Goal: Task Accomplishment & Management: Manage account settings

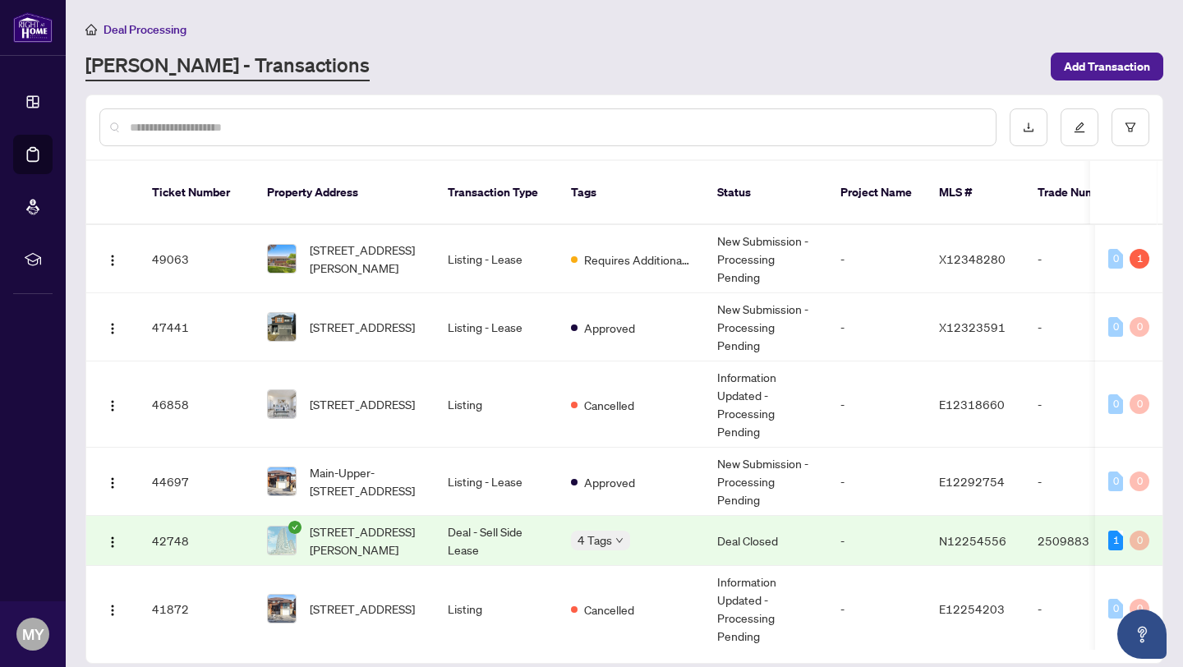
scroll to position [220, 0]
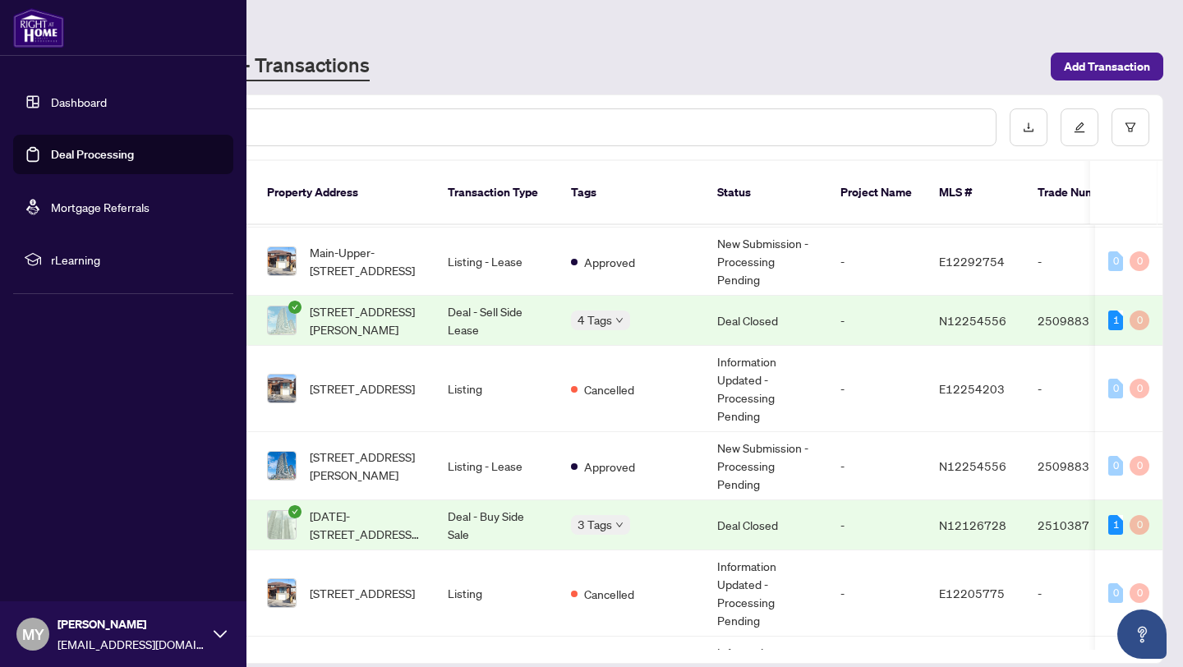
click at [40, 34] on img at bounding box center [38, 27] width 51 height 39
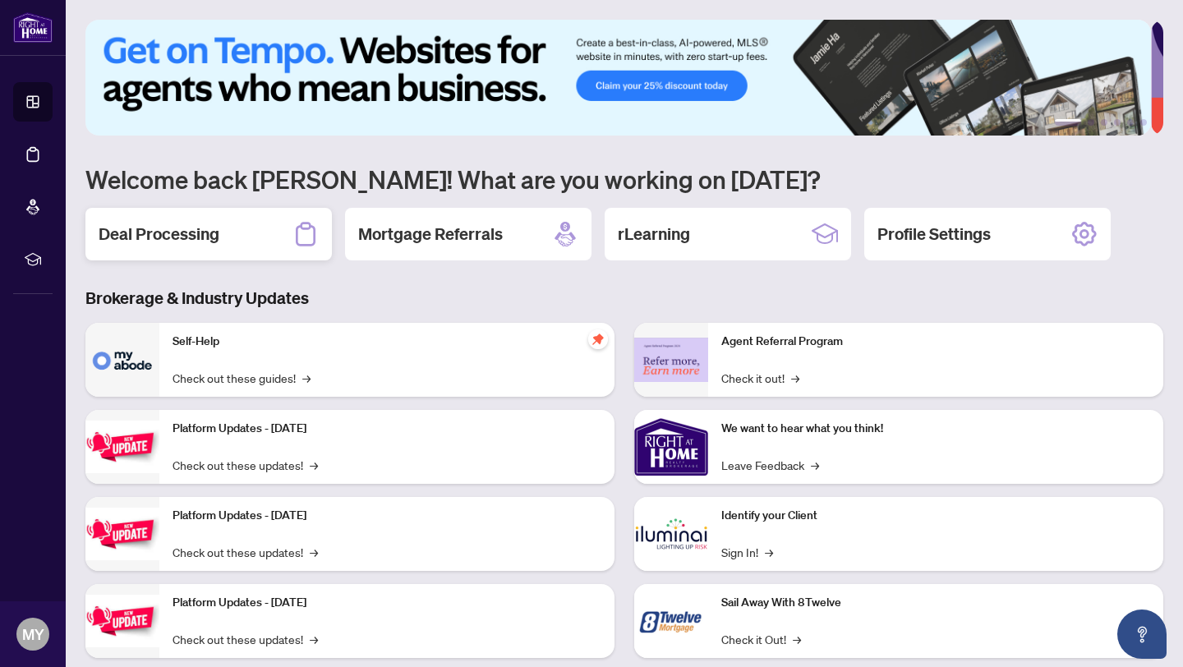
click at [217, 228] on h2 "Deal Processing" at bounding box center [159, 234] width 121 height 23
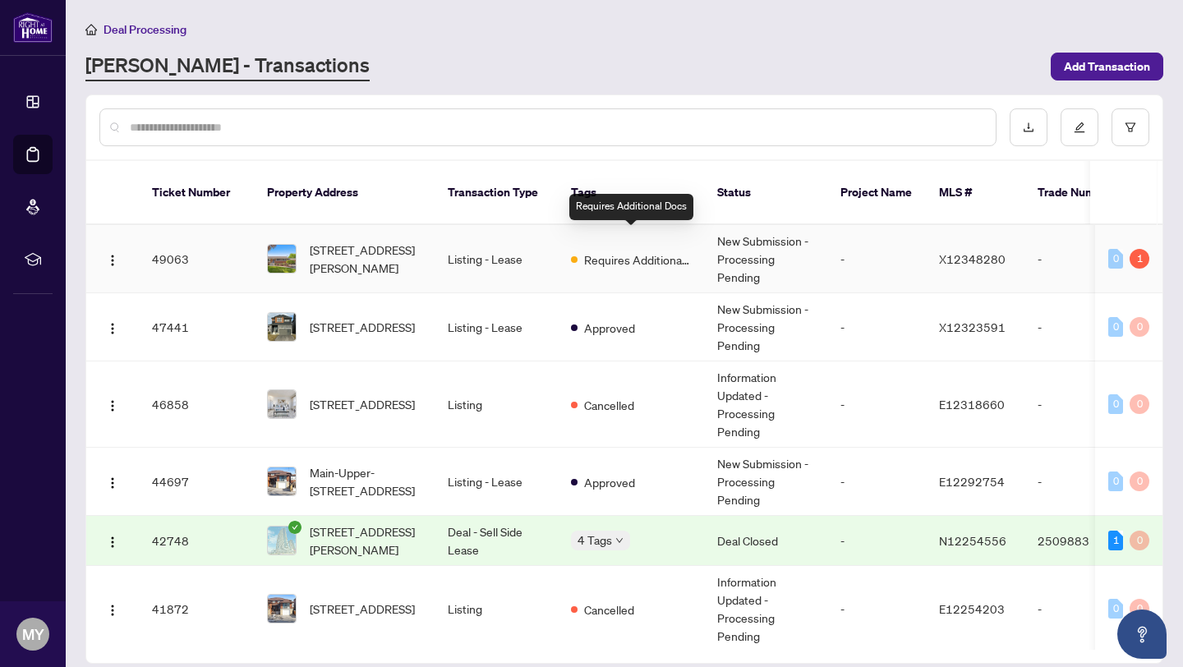
click at [648, 251] on span "Requires Additional Docs" at bounding box center [637, 260] width 107 height 18
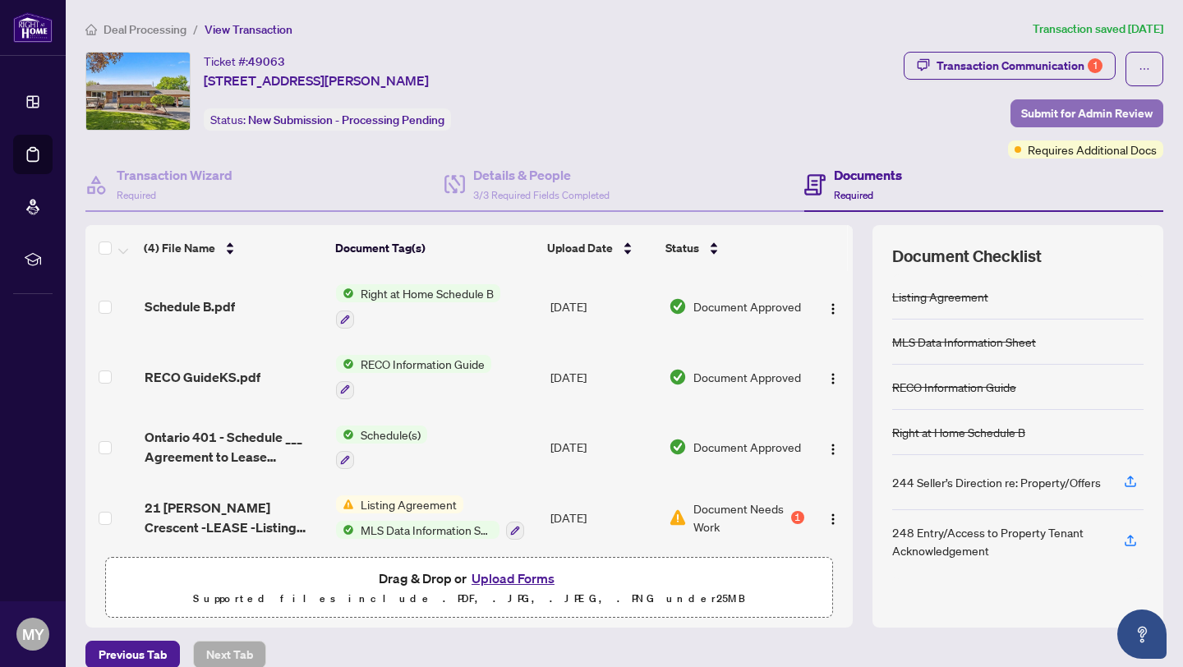
click at [1040, 120] on span "Submit for Admin Review" at bounding box center [1086, 113] width 131 height 26
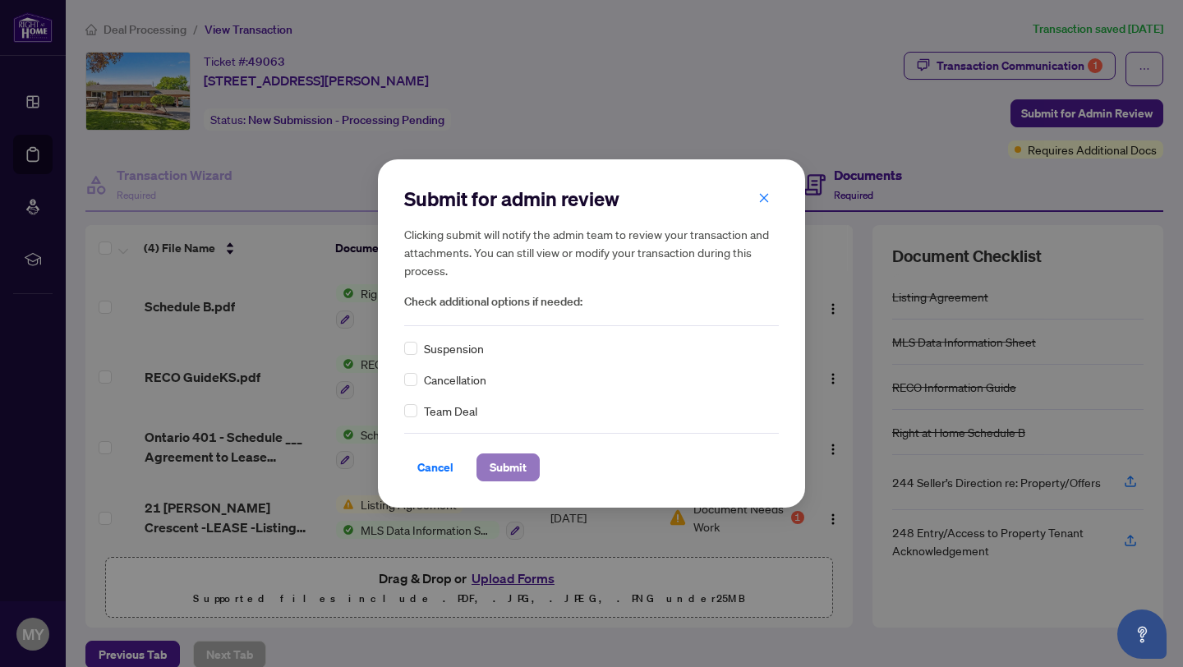
click at [500, 466] on span "Submit" at bounding box center [508, 467] width 37 height 26
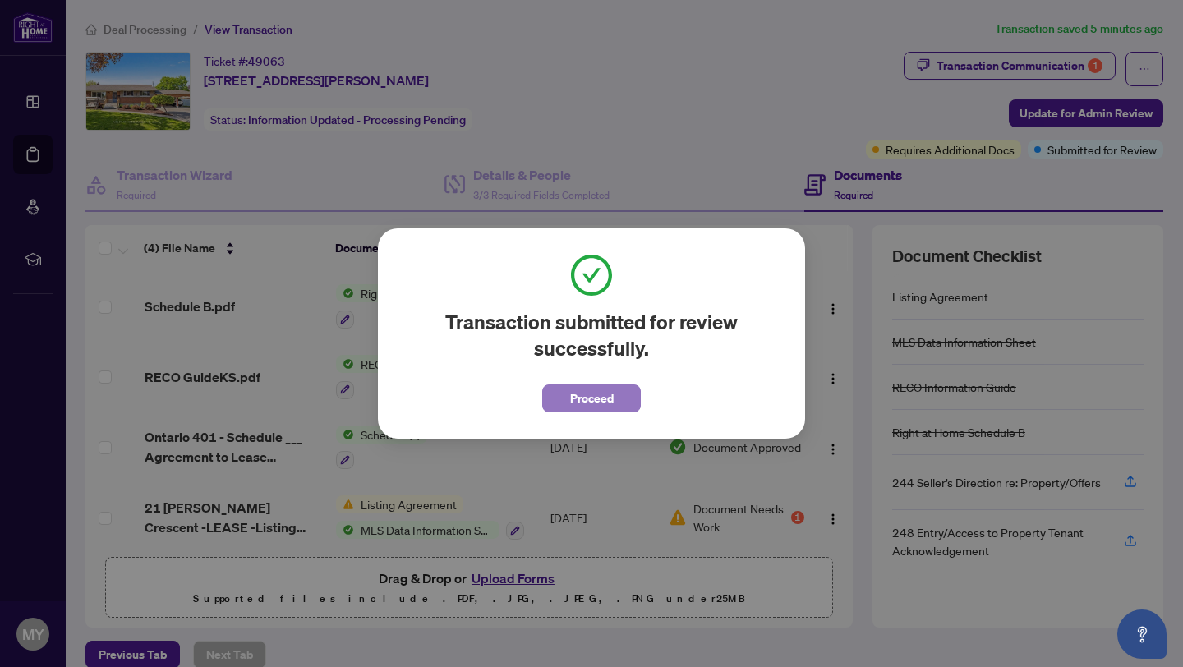
click at [579, 406] on span "Proceed" at bounding box center [592, 398] width 44 height 26
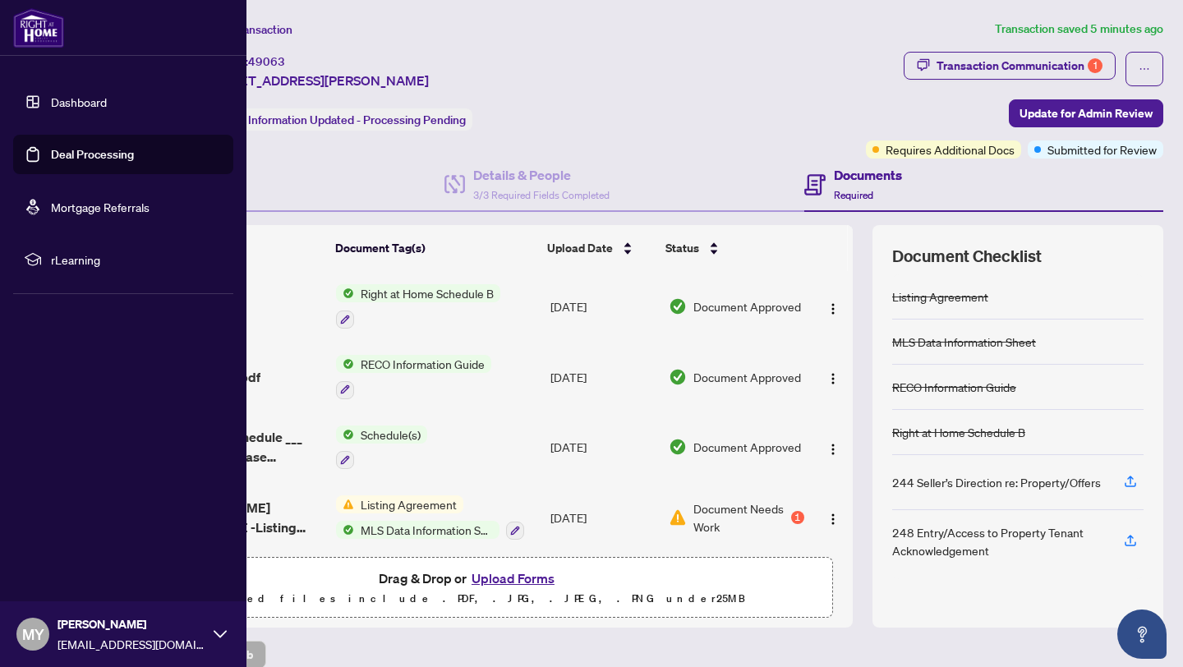
click at [78, 98] on link "Dashboard" at bounding box center [79, 102] width 56 height 15
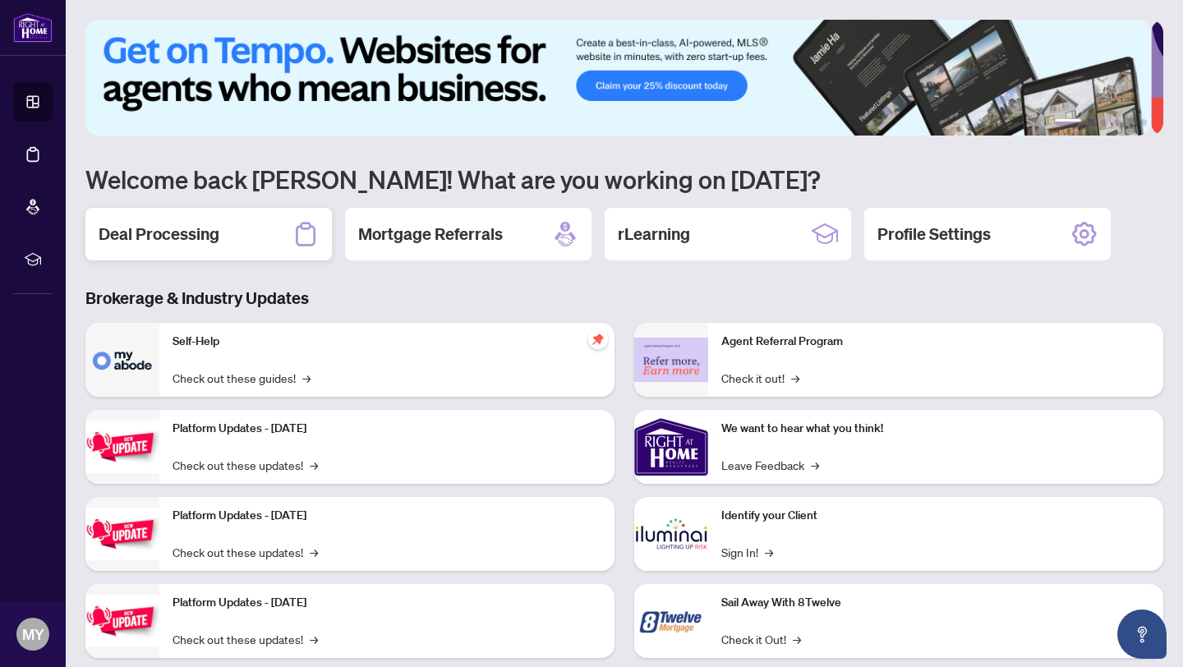
click at [201, 231] on h2 "Deal Processing" at bounding box center [159, 234] width 121 height 23
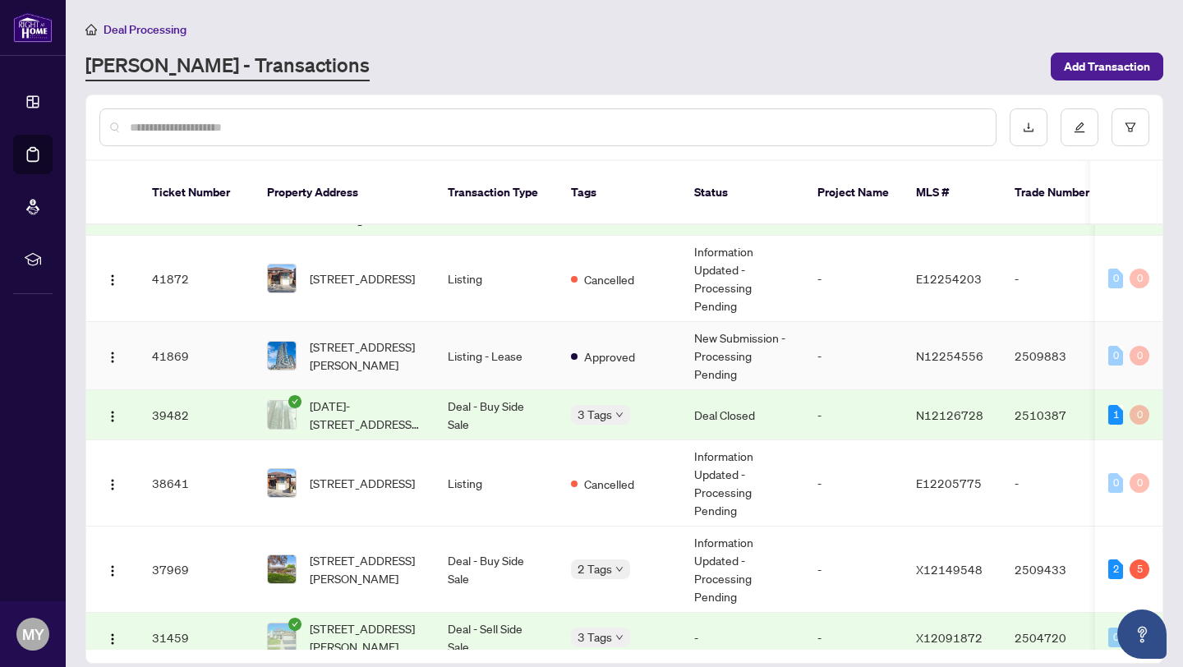
scroll to position [363, 0]
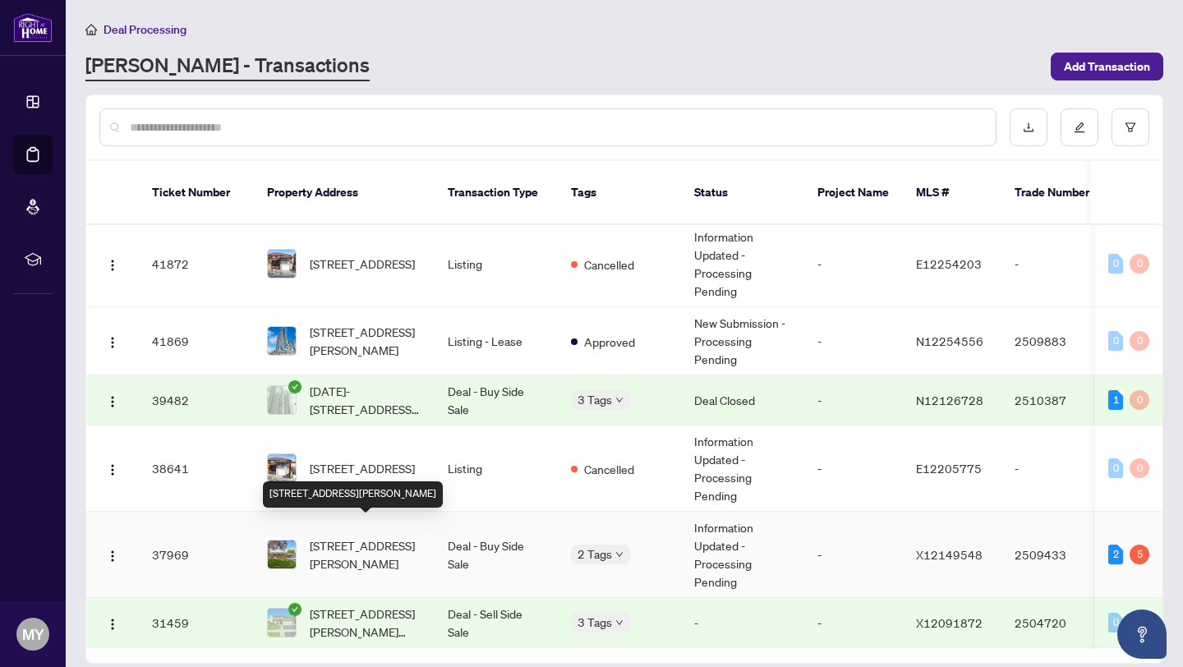
click at [332, 537] on span "[STREET_ADDRESS][PERSON_NAME]" at bounding box center [366, 555] width 112 height 36
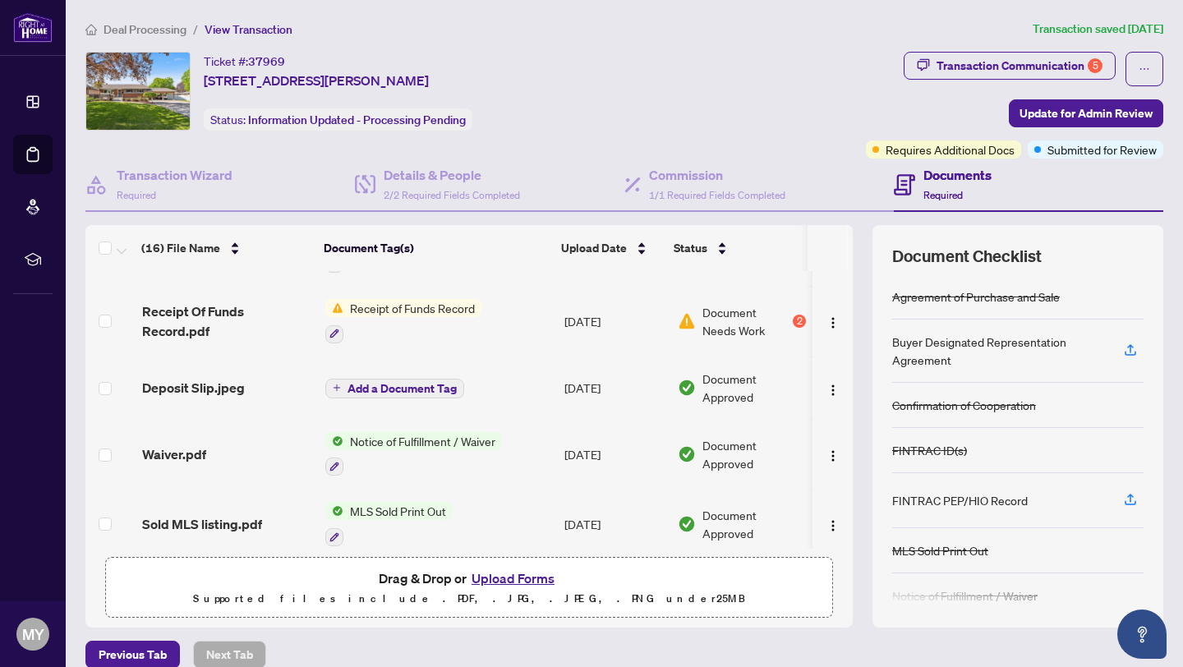
scroll to position [533, 0]
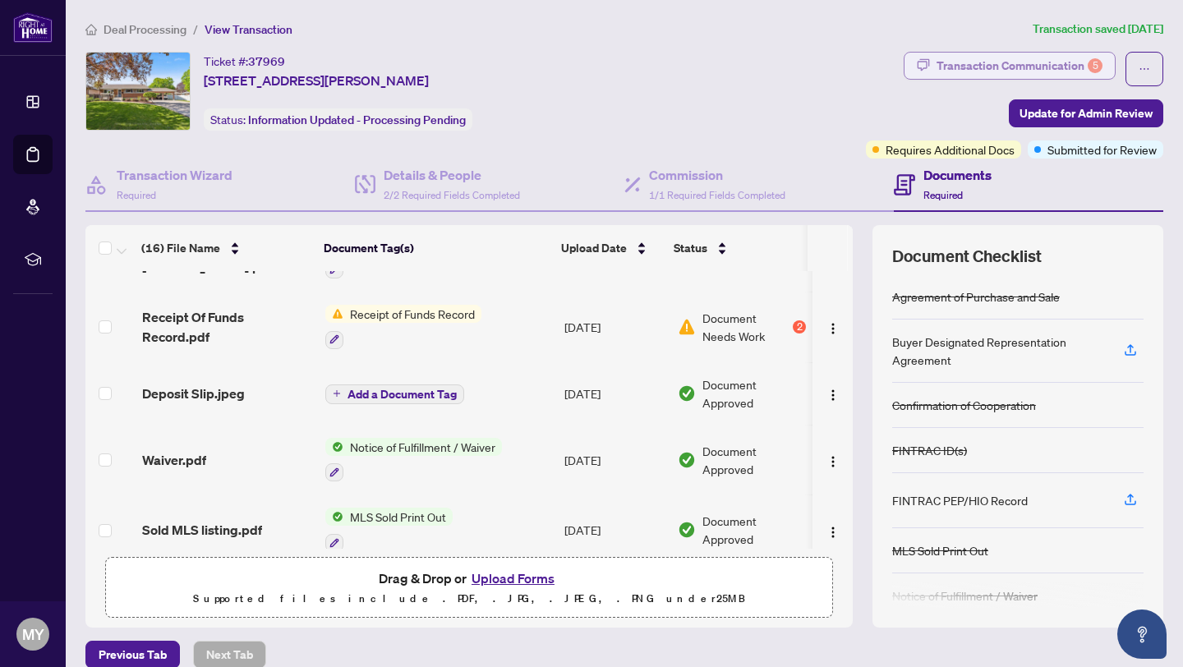
click at [1063, 67] on div "Transaction Communication 5" at bounding box center [1020, 66] width 166 height 26
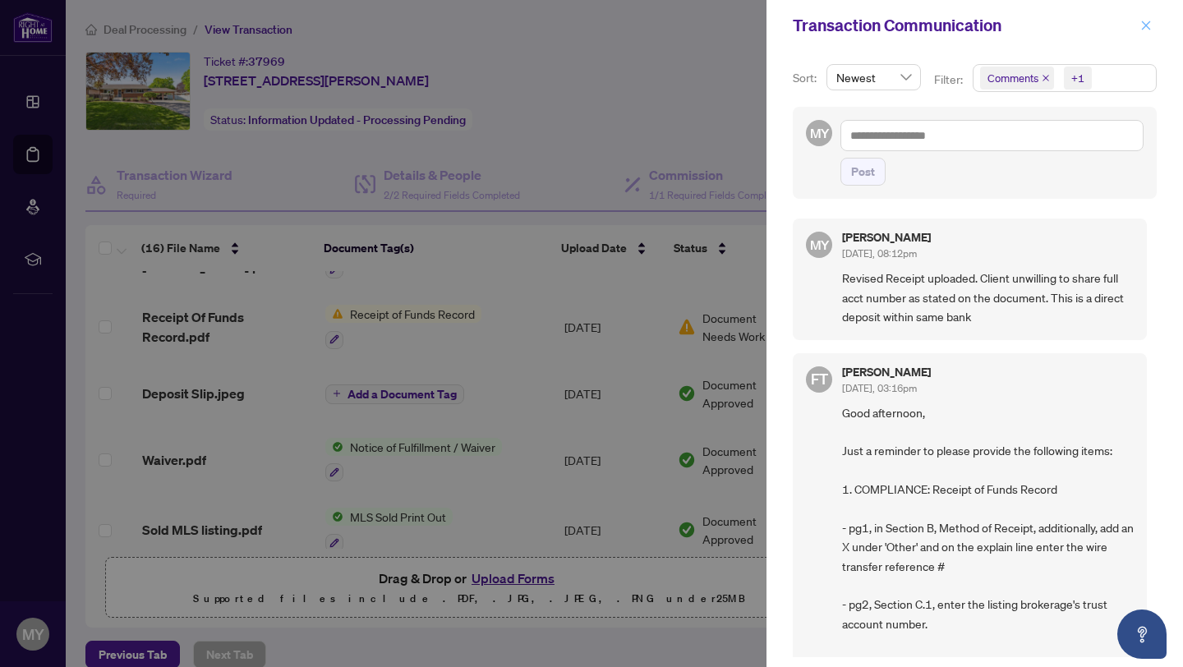
click at [1146, 30] on icon "close" at bounding box center [1147, 26] width 12 height 12
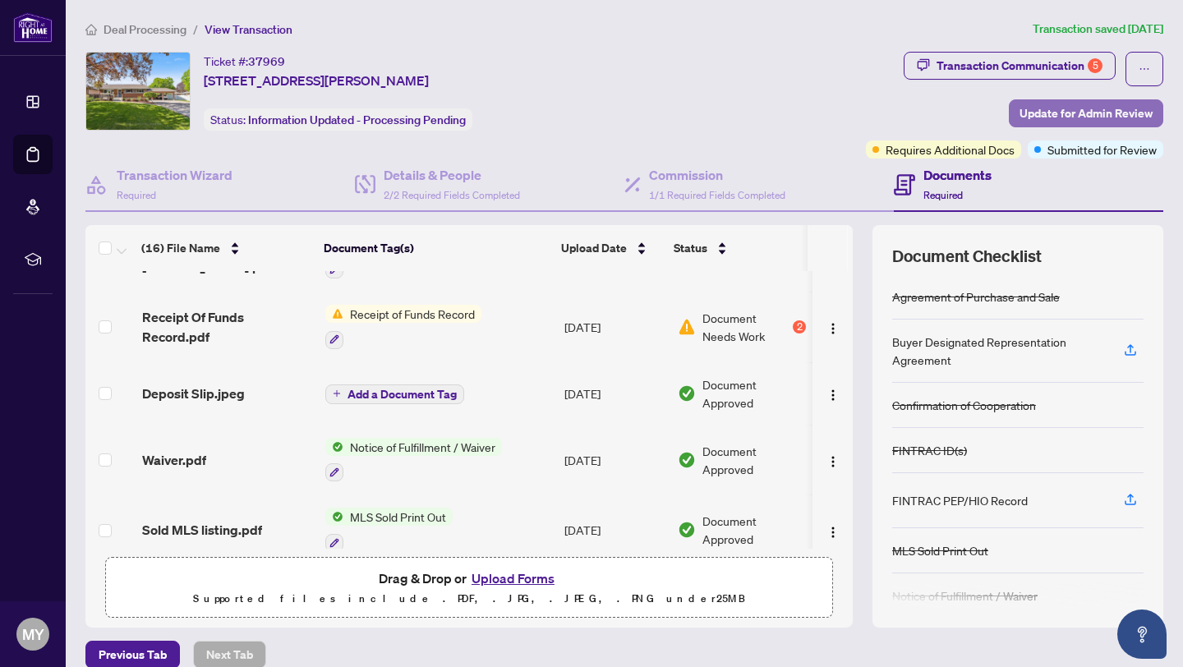
click at [1041, 113] on span "Update for Admin Review" at bounding box center [1086, 113] width 133 height 26
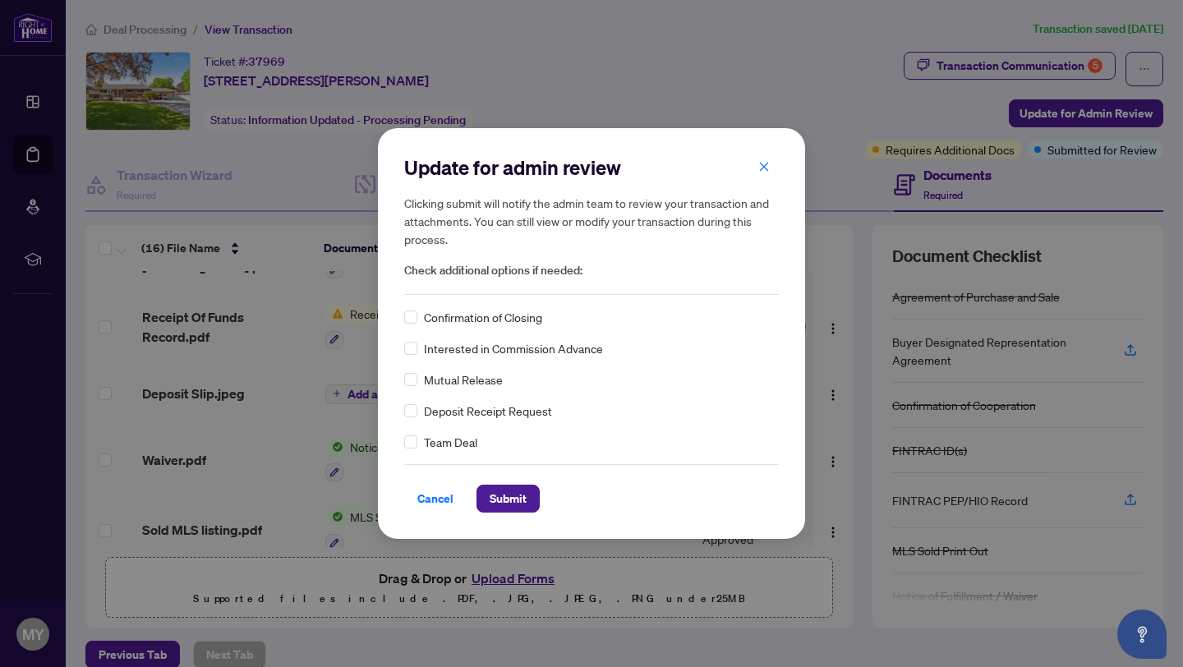
click at [487, 319] on span "Confirmation of Closing" at bounding box center [483, 317] width 118 height 18
click at [510, 497] on span "Submit" at bounding box center [508, 499] width 37 height 26
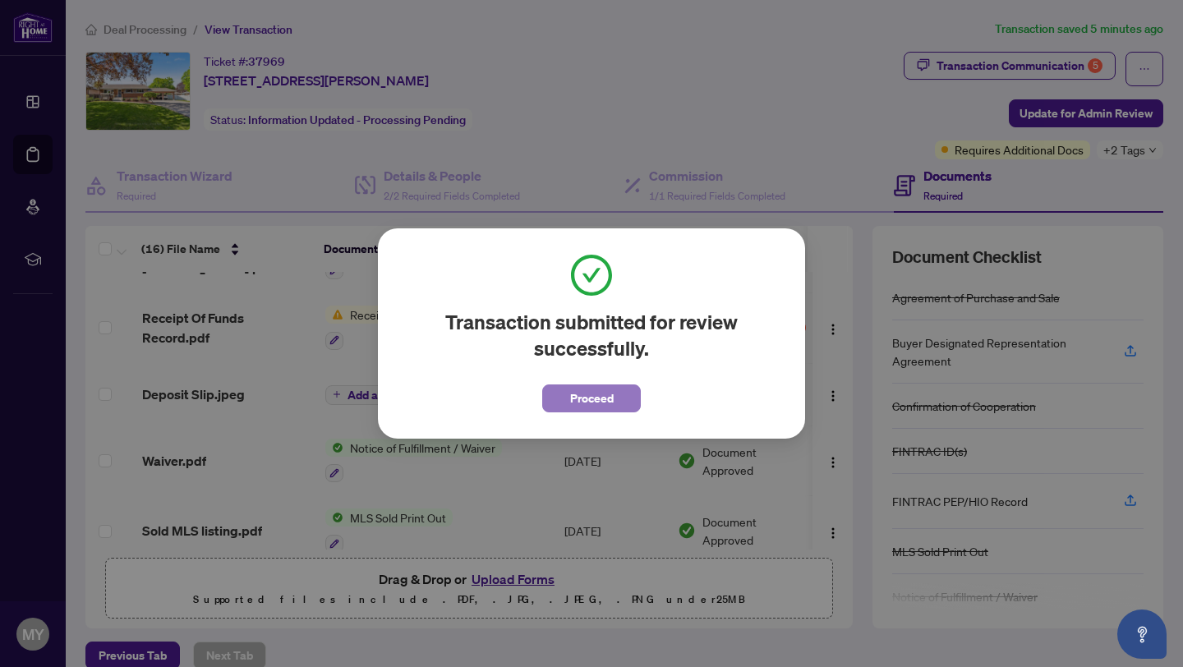
click at [599, 397] on span "Proceed" at bounding box center [592, 398] width 44 height 26
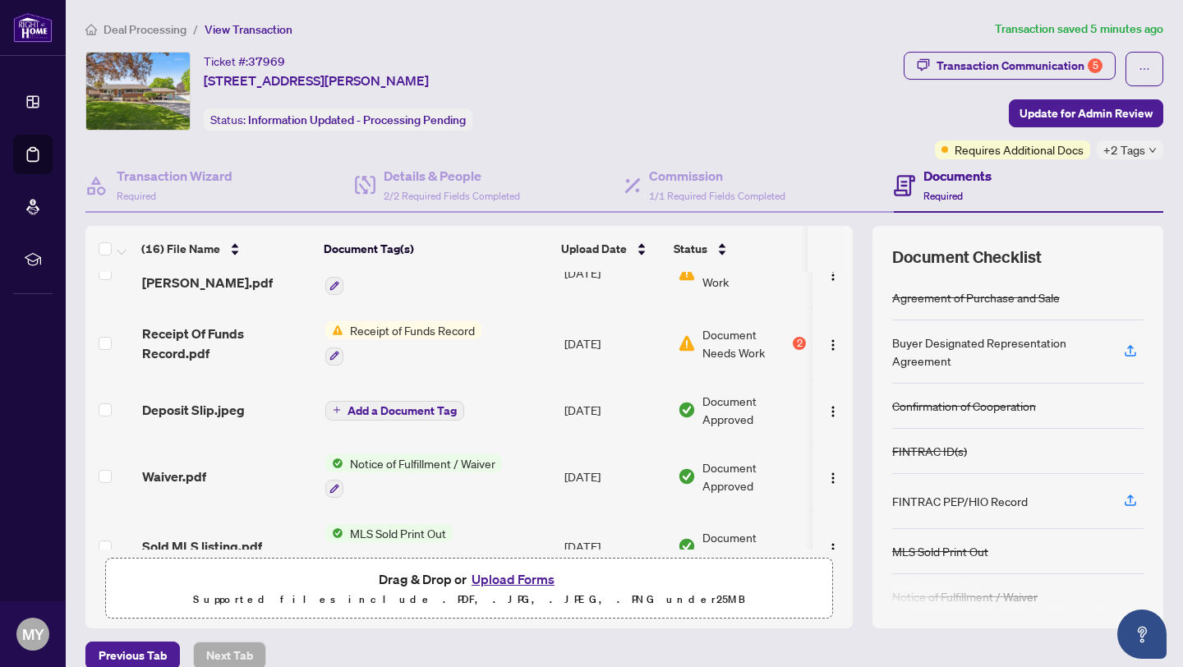
scroll to position [0, 0]
